Goal: Task Accomplishment & Management: Use online tool/utility

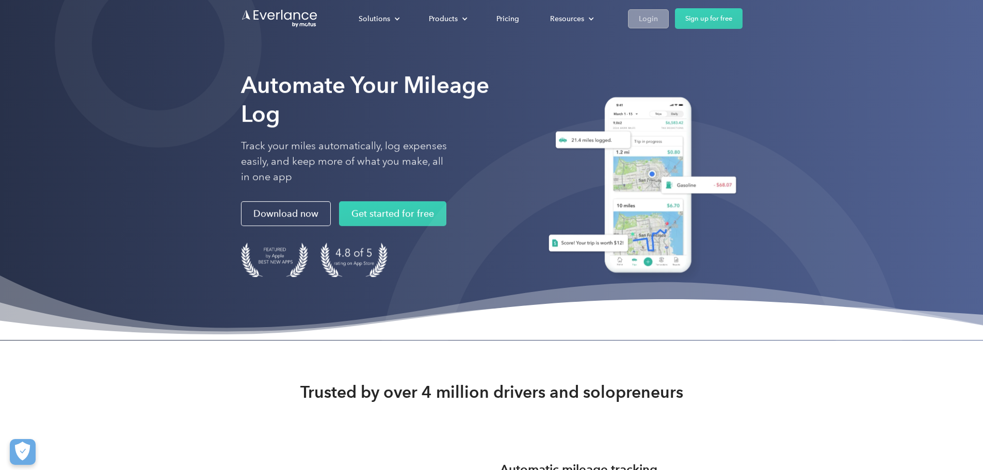
click at [658, 14] on div "Login" at bounding box center [648, 18] width 19 height 13
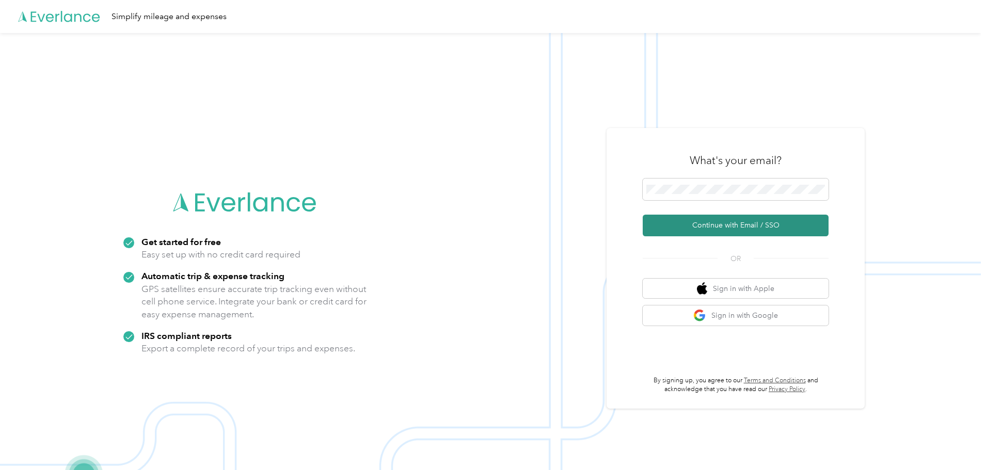
click at [690, 221] on button "Continue with Email / SSO" at bounding box center [735, 226] width 186 height 22
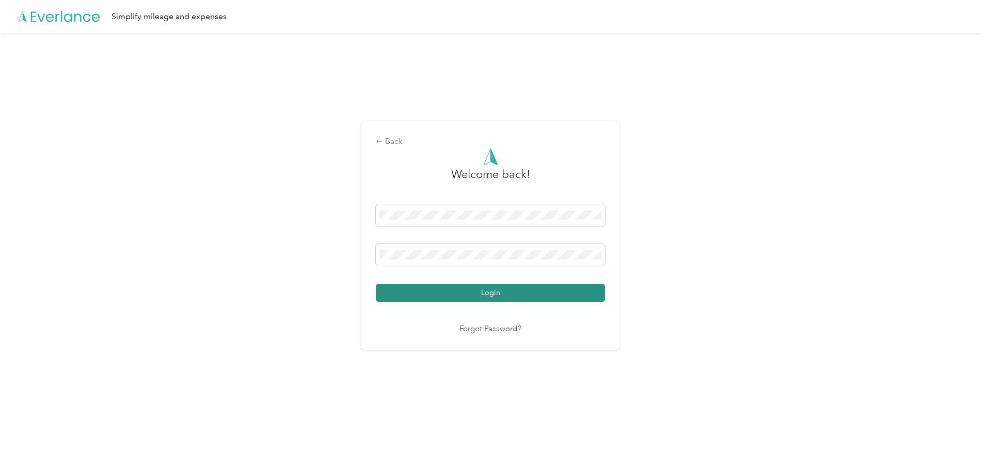
click at [487, 289] on button "Login" at bounding box center [490, 293] width 229 height 18
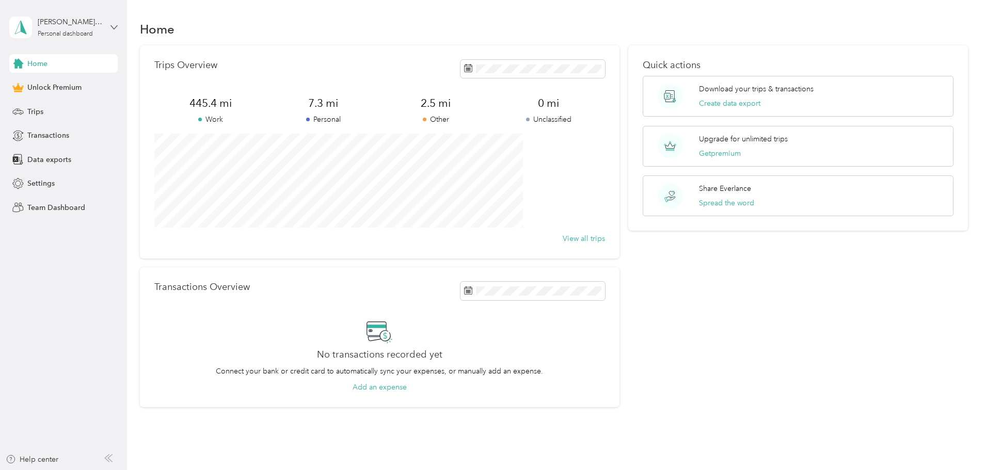
click at [115, 27] on icon at bounding box center [113, 27] width 7 height 7
click at [135, 152] on div "Home Trips Overview 445.4 mi Work 7.3 mi Personal 2.5 mi Other 0 mi Unclassifie…" at bounding box center [553, 231] width 853 height 463
click at [35, 112] on span "Trips" at bounding box center [35, 111] width 16 height 11
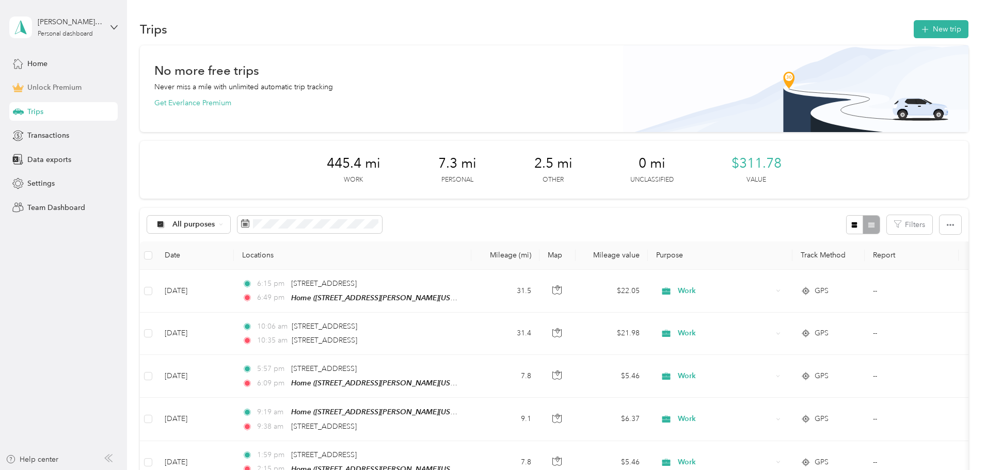
click at [51, 87] on span "Unlock Premium" at bounding box center [54, 87] width 54 height 11
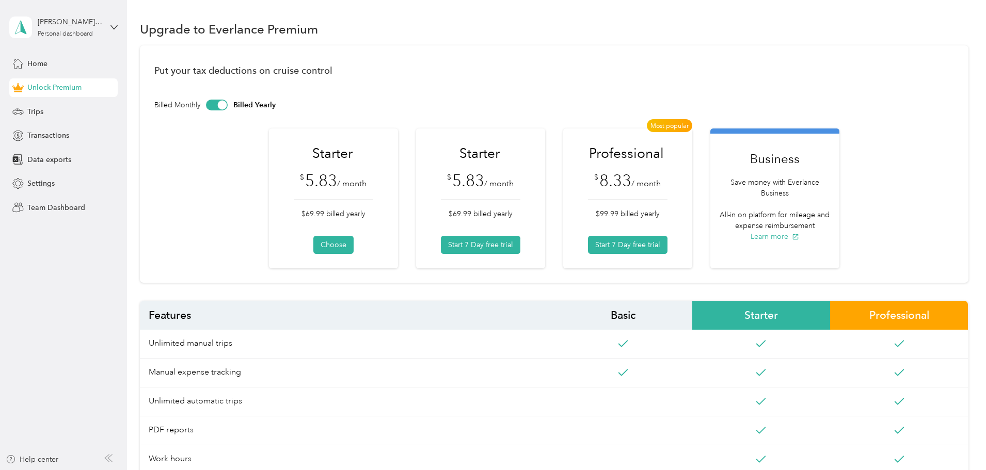
click at [228, 106] on div at bounding box center [217, 105] width 22 height 11
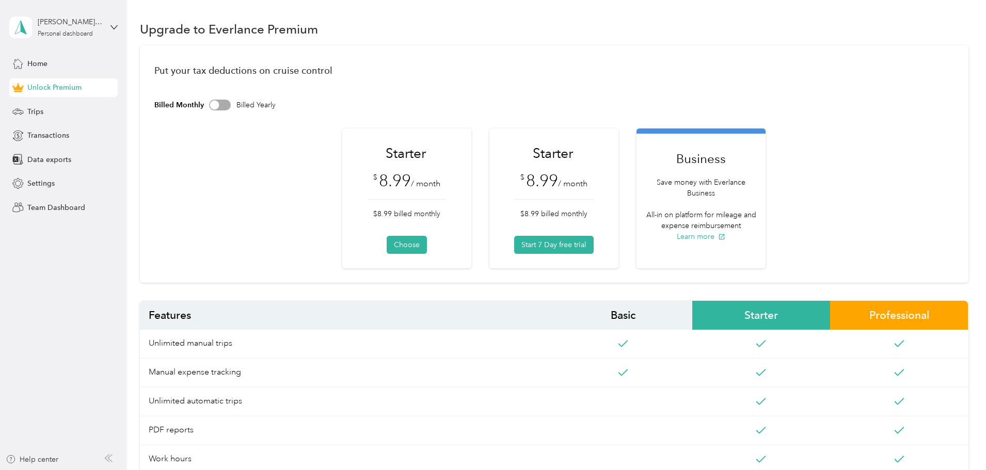
click at [231, 104] on div at bounding box center [220, 105] width 22 height 11
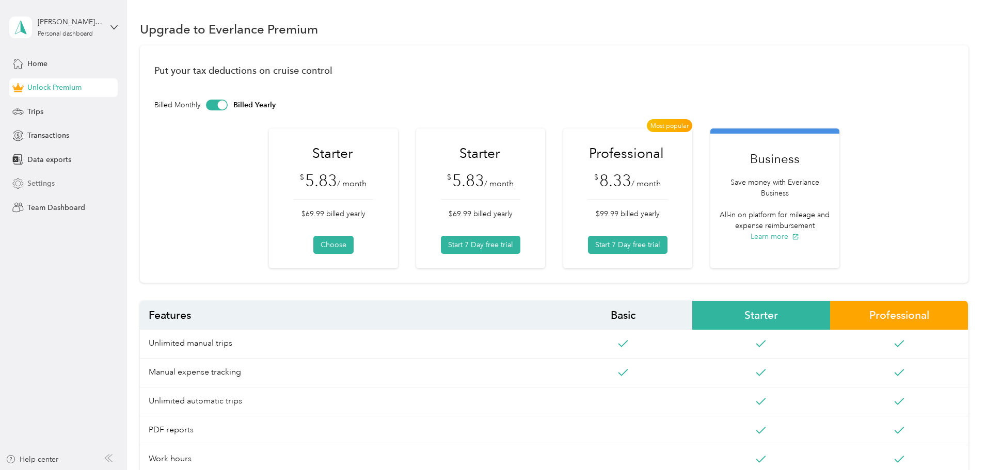
click at [38, 183] on span "Settings" at bounding box center [40, 183] width 27 height 11
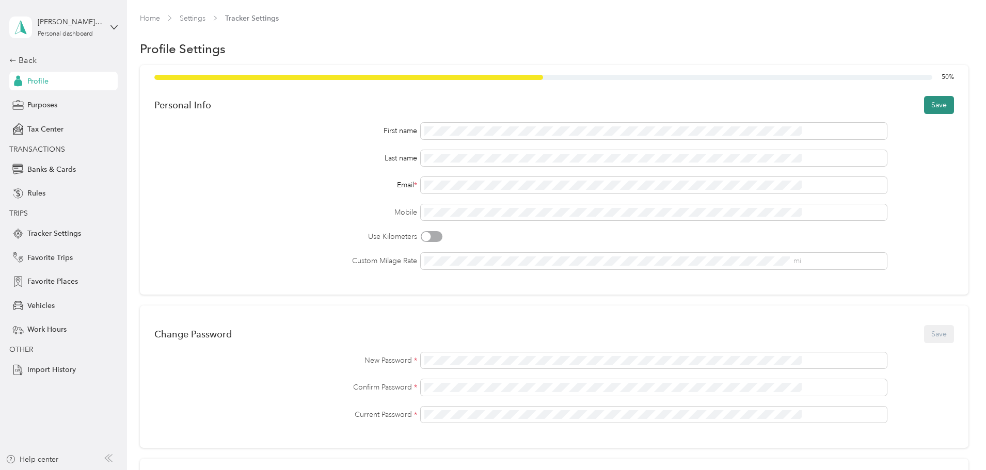
click at [924, 101] on button "Save" at bounding box center [939, 105] width 30 height 18
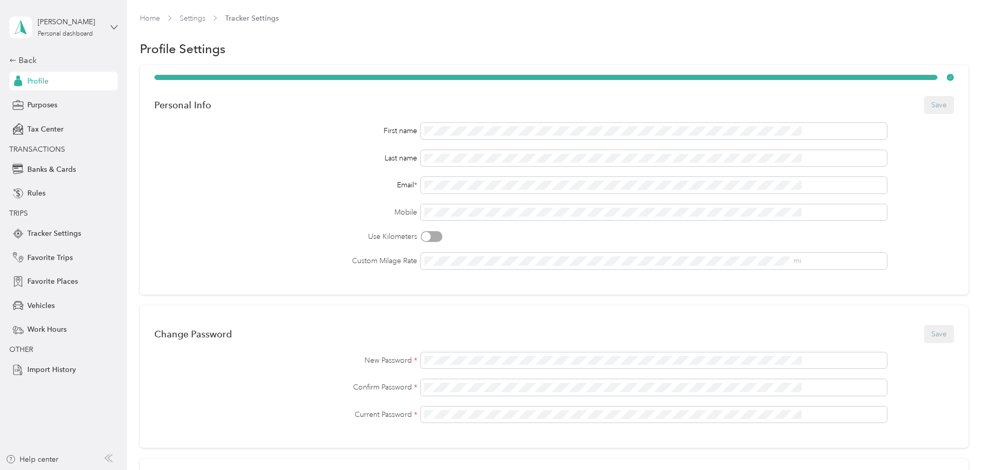
click at [113, 25] on icon at bounding box center [113, 27] width 7 height 7
click at [157, 162] on div "Personal Info Save First name Last name Email * Mobile Use Kilometers Custom Mi…" at bounding box center [554, 374] width 828 height 619
click at [14, 58] on icon at bounding box center [12, 60] width 7 height 7
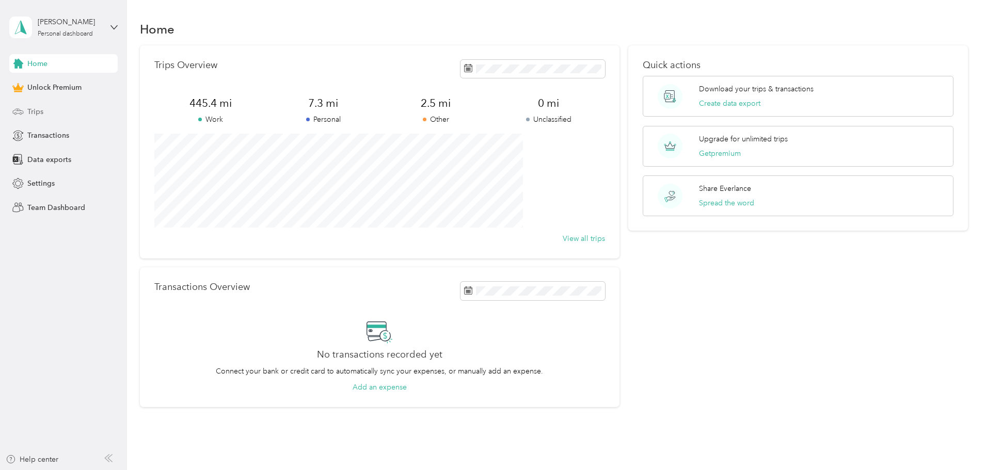
click at [38, 110] on span "Trips" at bounding box center [35, 111] width 16 height 11
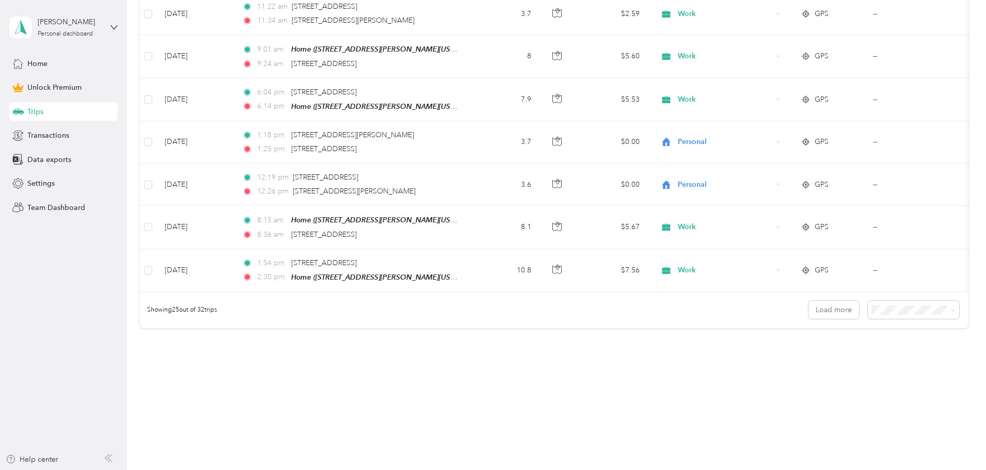
scroll to position [1047, 0]
click at [828, 364] on span "100 per load" at bounding box center [824, 364] width 42 height 9
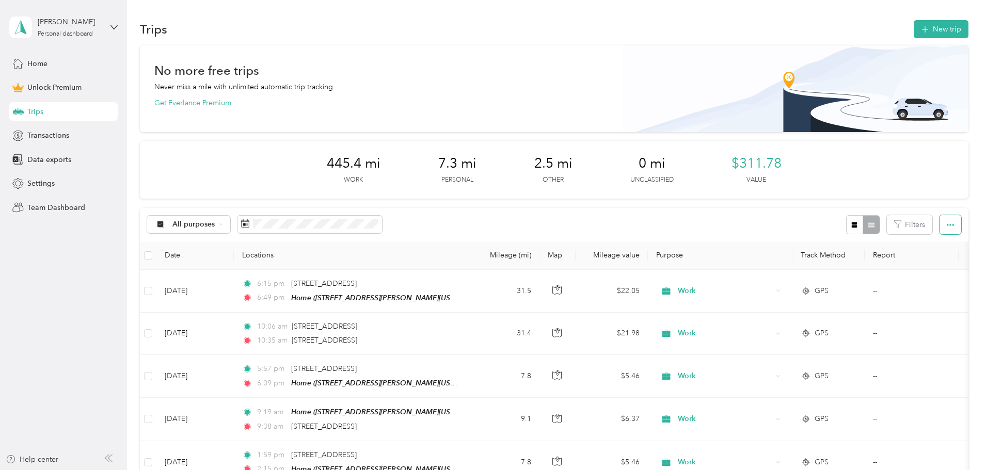
click at [946, 221] on icon "button" at bounding box center [949, 224] width 7 height 7
click at [864, 261] on span "Export" at bounding box center [864, 262] width 22 height 9
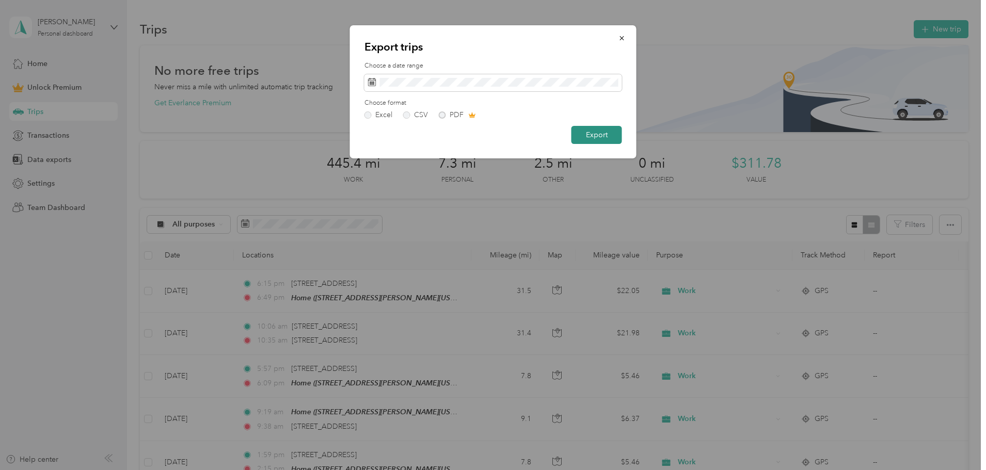
click at [602, 133] on button "Export" at bounding box center [596, 135] width 51 height 18
